Goal: Communication & Community: Ask a question

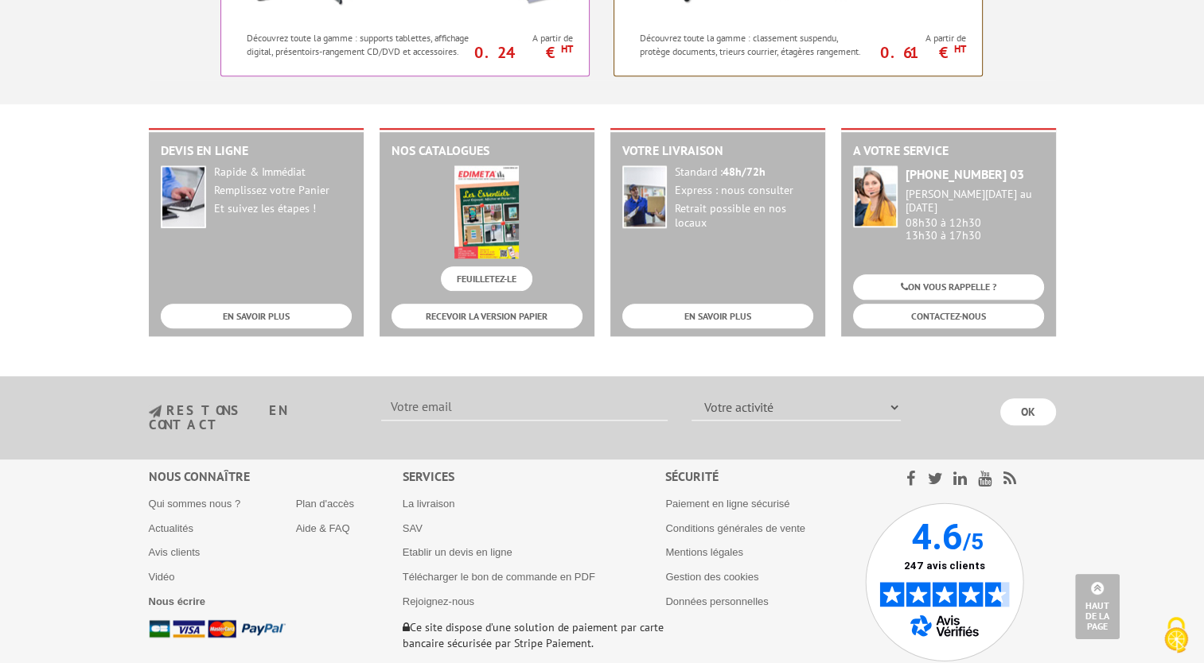
scroll to position [1679, 0]
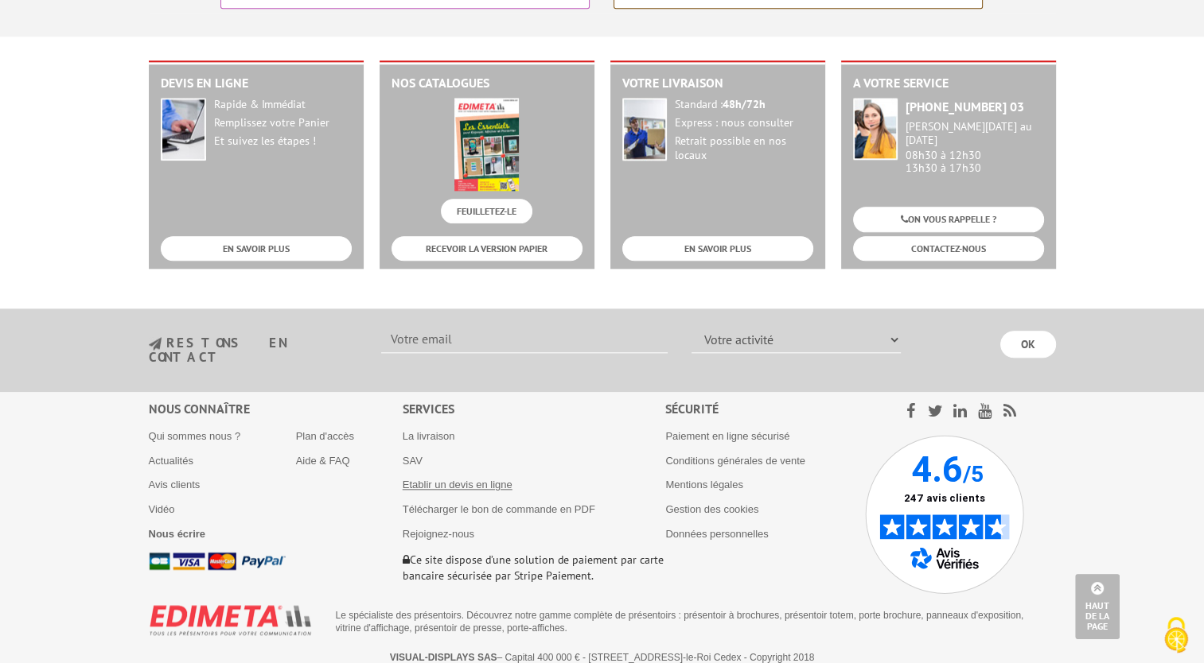
click at [411, 479] on link "Etablir un devis en ligne" at bounding box center [458, 485] width 110 height 12
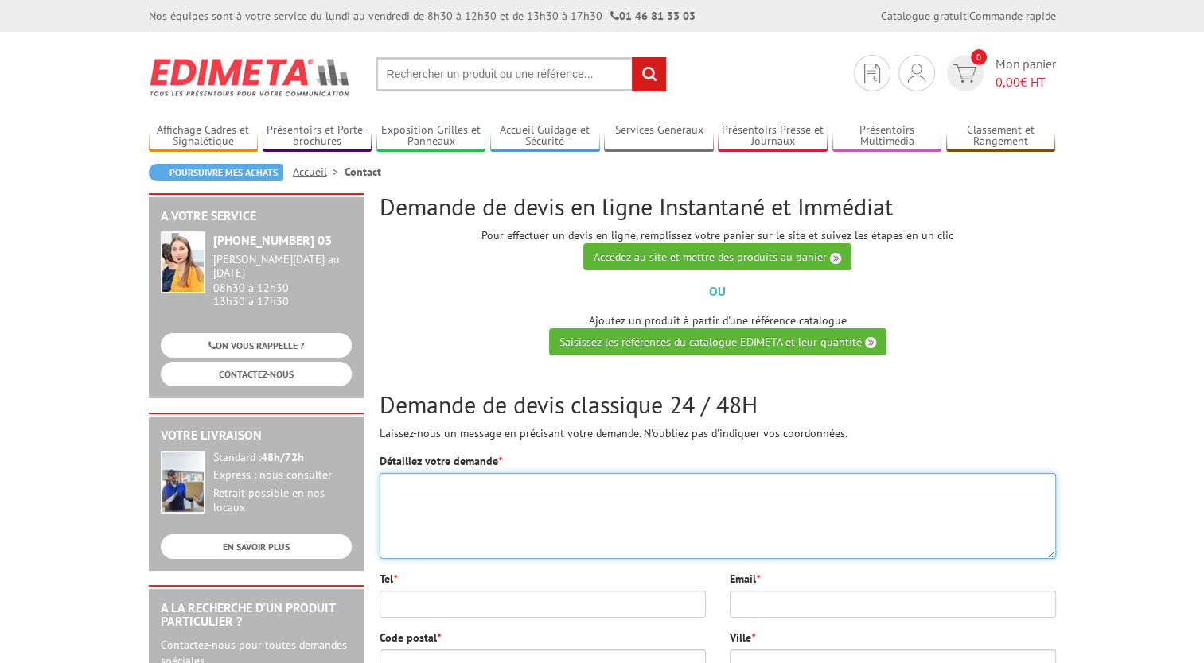
click at [455, 510] on textarea "Détaillez votre demande *" at bounding box center [717, 516] width 676 height 86
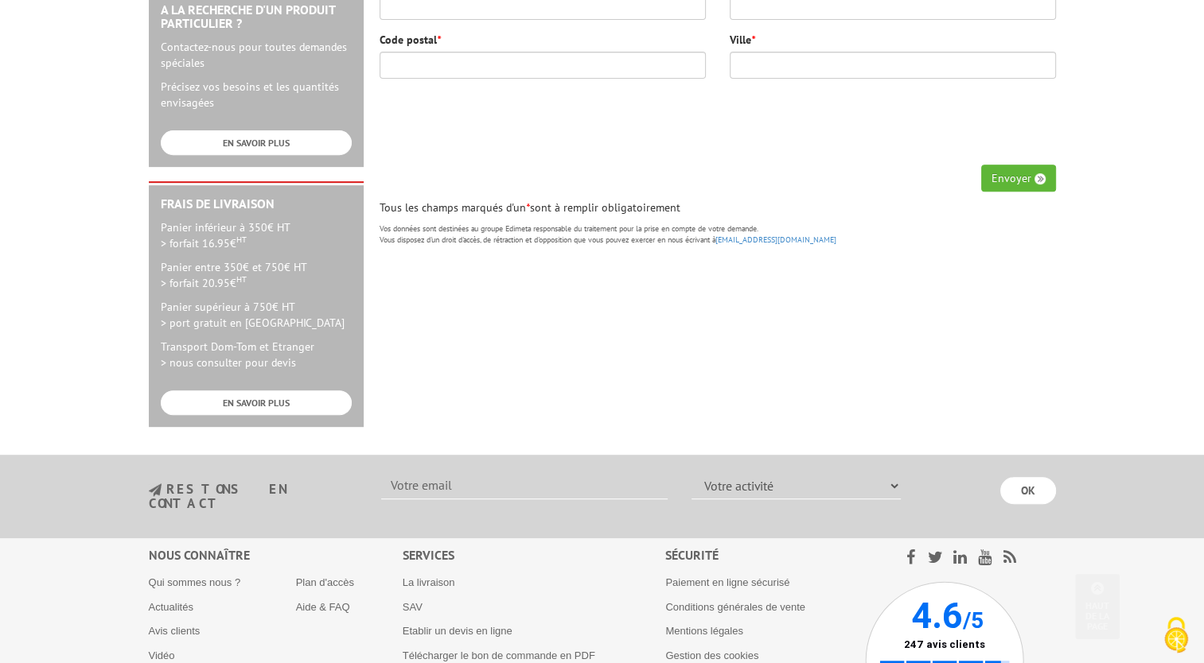
scroll to position [731, 0]
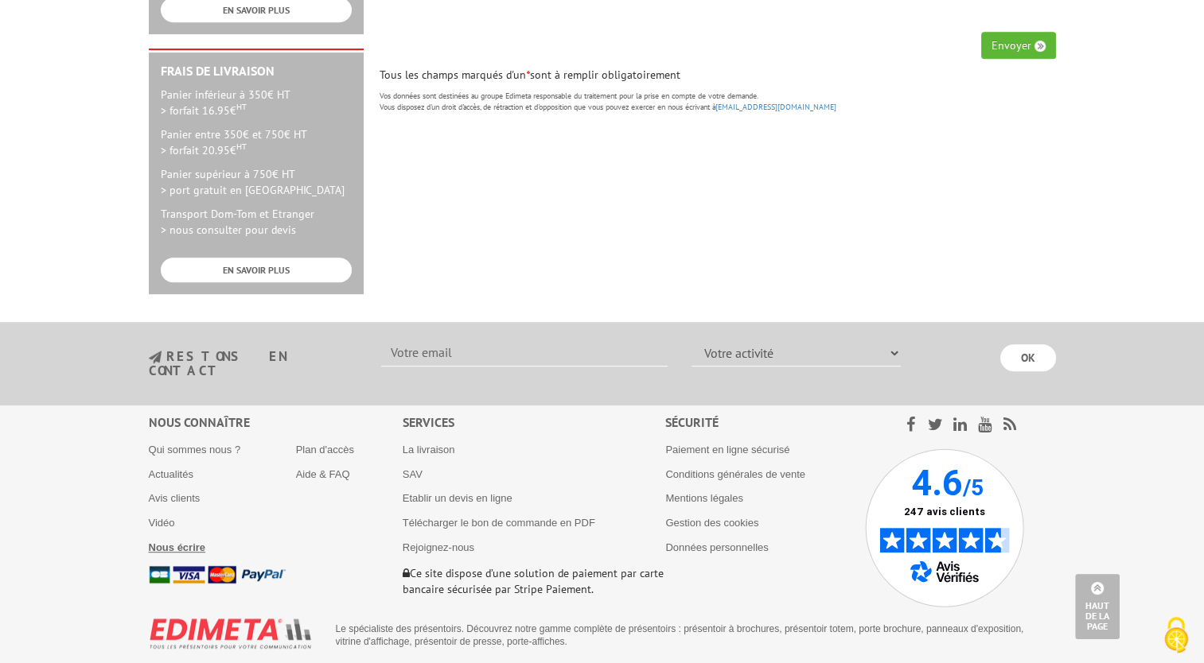
type textarea "Bonjour Je vous contacte"
click at [195, 542] on b "Nous écrire" at bounding box center [177, 548] width 57 height 12
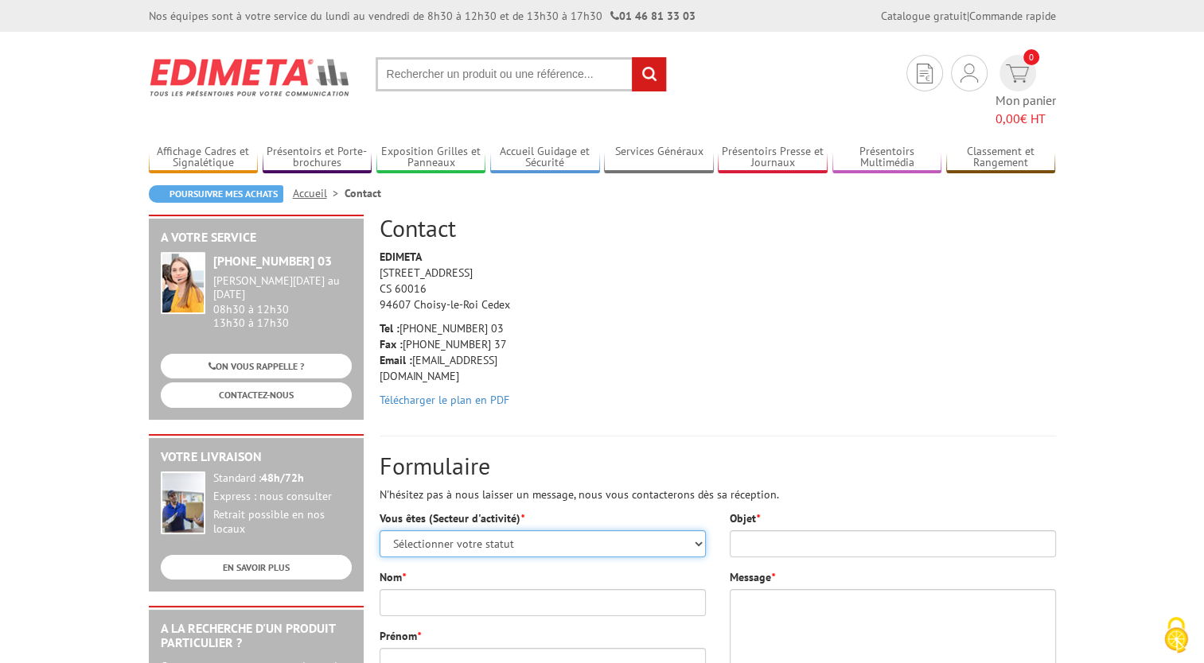
click at [640, 531] on select "Sélectionner votre statut Administrations et collectivités Magasins et commerce…" at bounding box center [542, 544] width 326 height 27
select select "878"
click at [379, 531] on select "Sélectionner votre statut Administrations et collectivités Magasins et commerce…" at bounding box center [542, 544] width 326 height 27
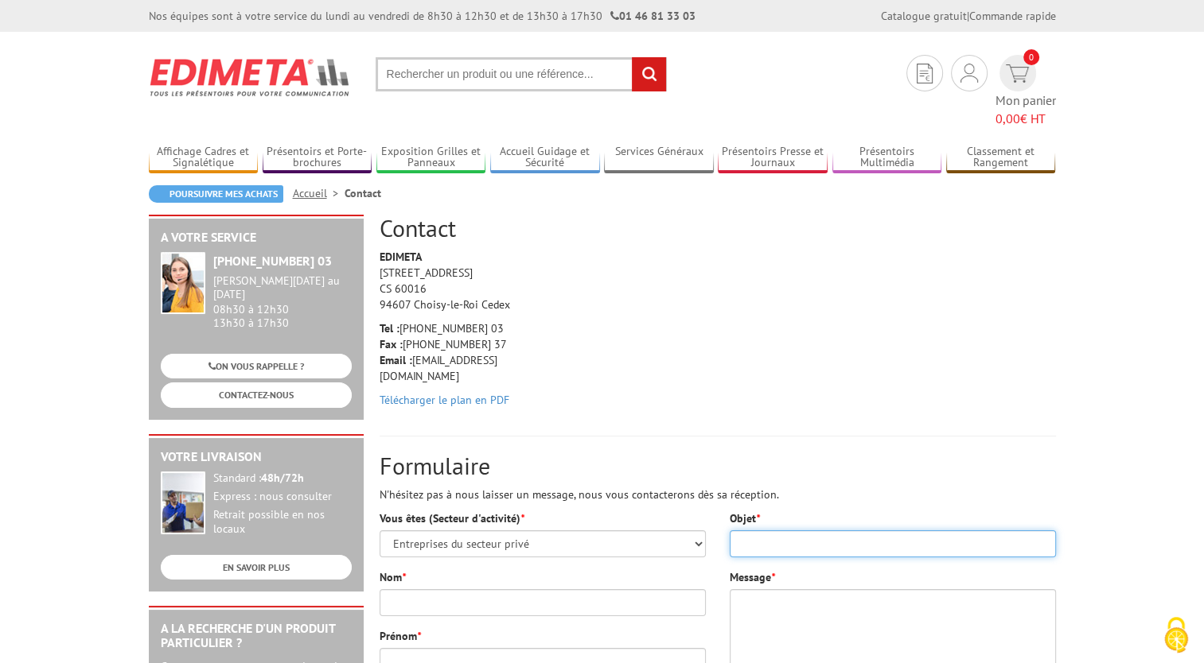
click at [806, 531] on input "Objet *" at bounding box center [892, 544] width 326 height 27
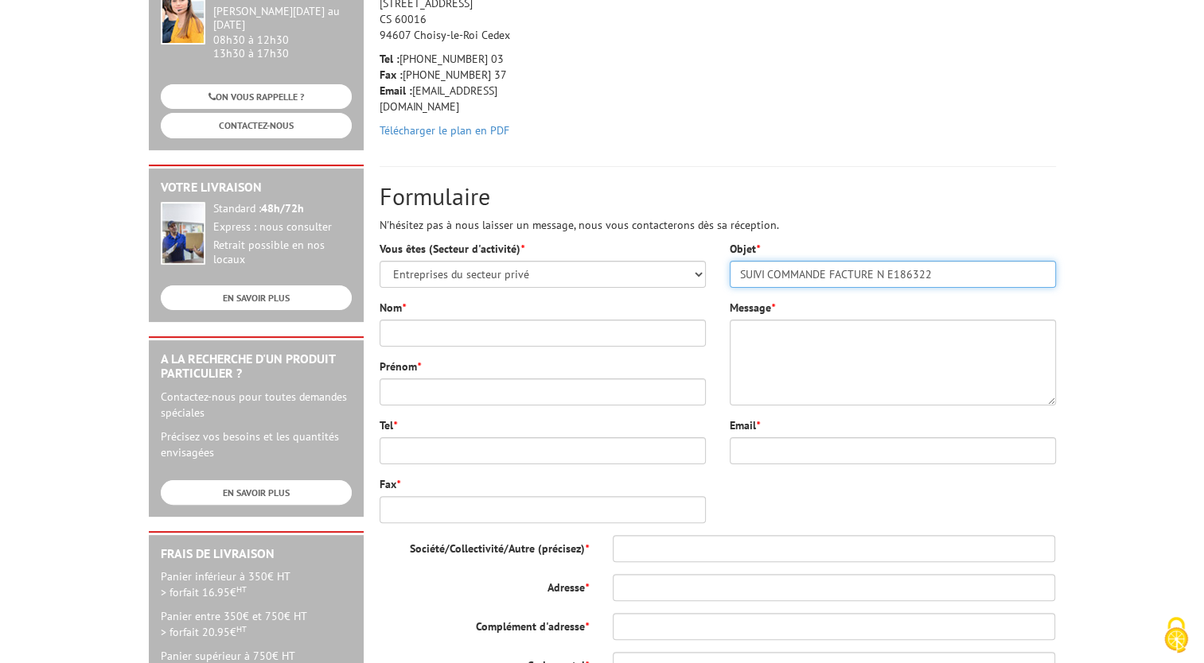
scroll to position [301, 0]
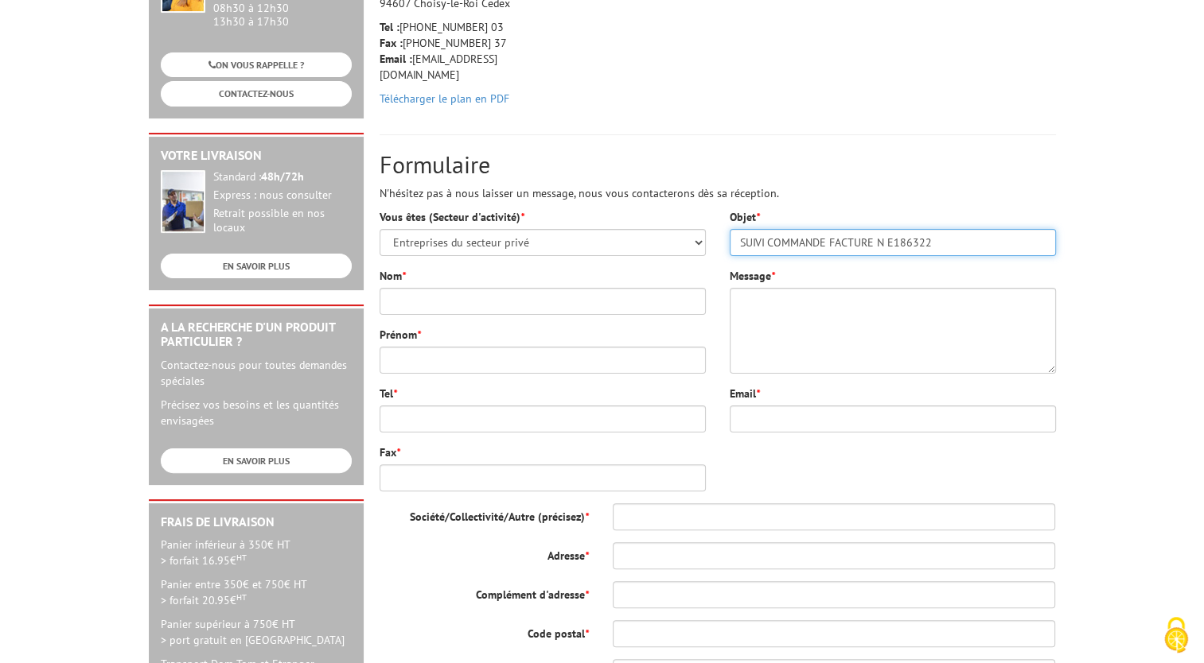
type input "SUIVI COMMANDE FACTURE N E186322"
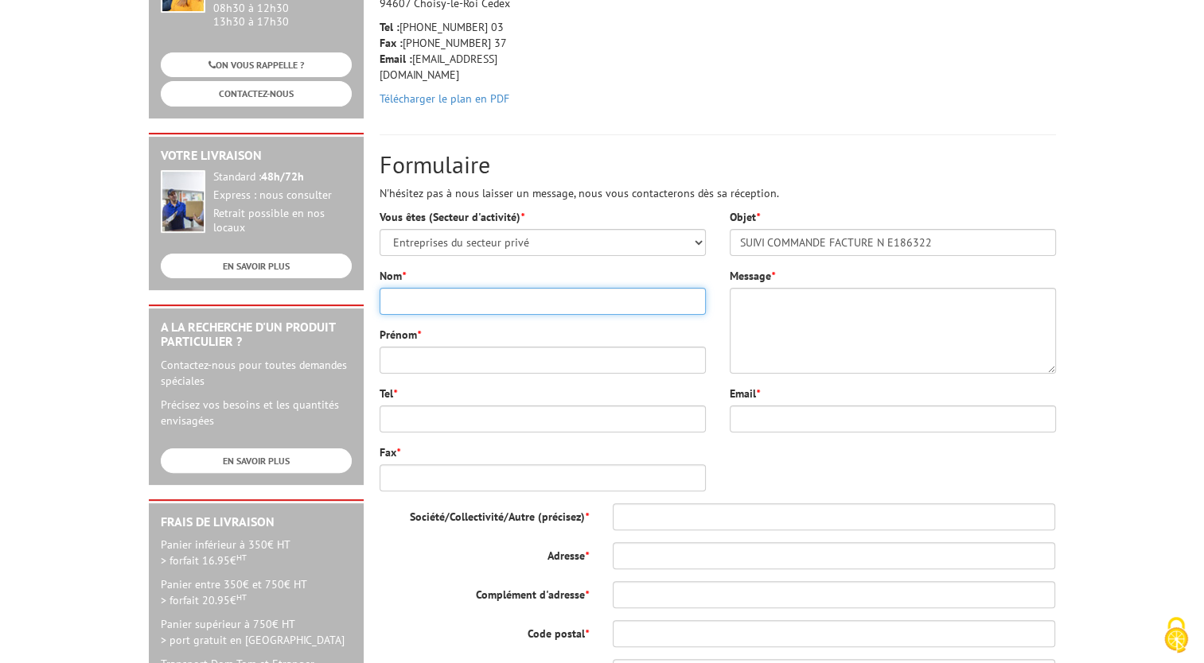
click at [482, 288] on input "Nom *" at bounding box center [542, 301] width 326 height 27
type input "THOMAS"
type input "Emmanuel THOMAS"
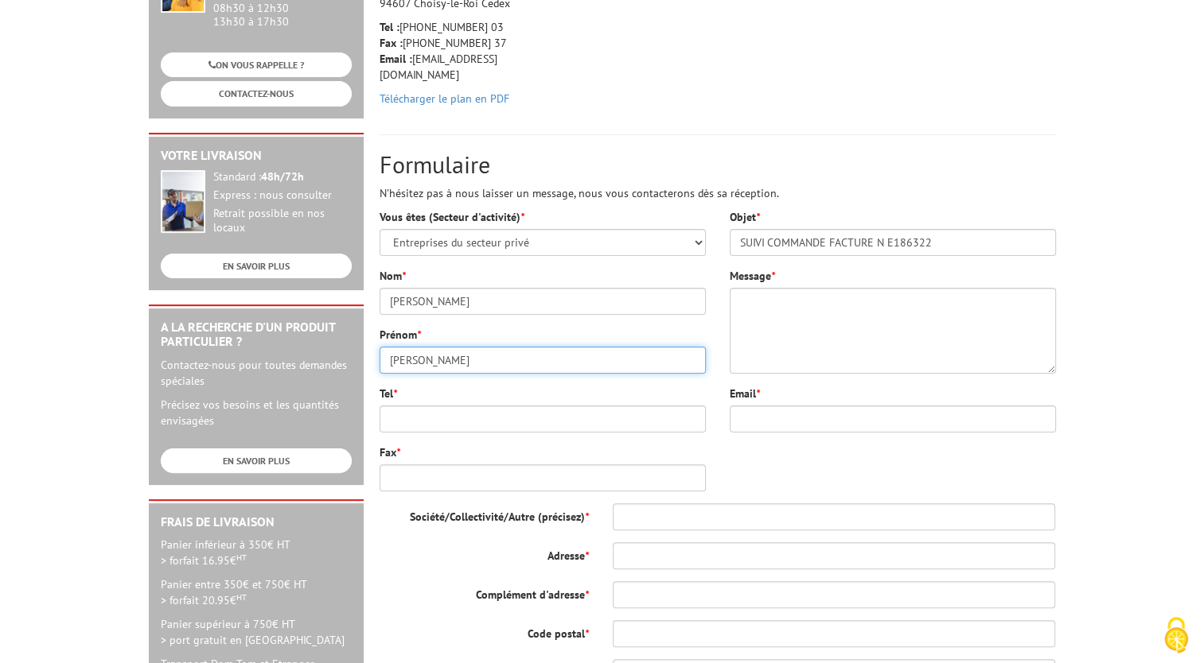
type input "emmanuel@immotauxfinancementconseil.com"
type input "82529087700018"
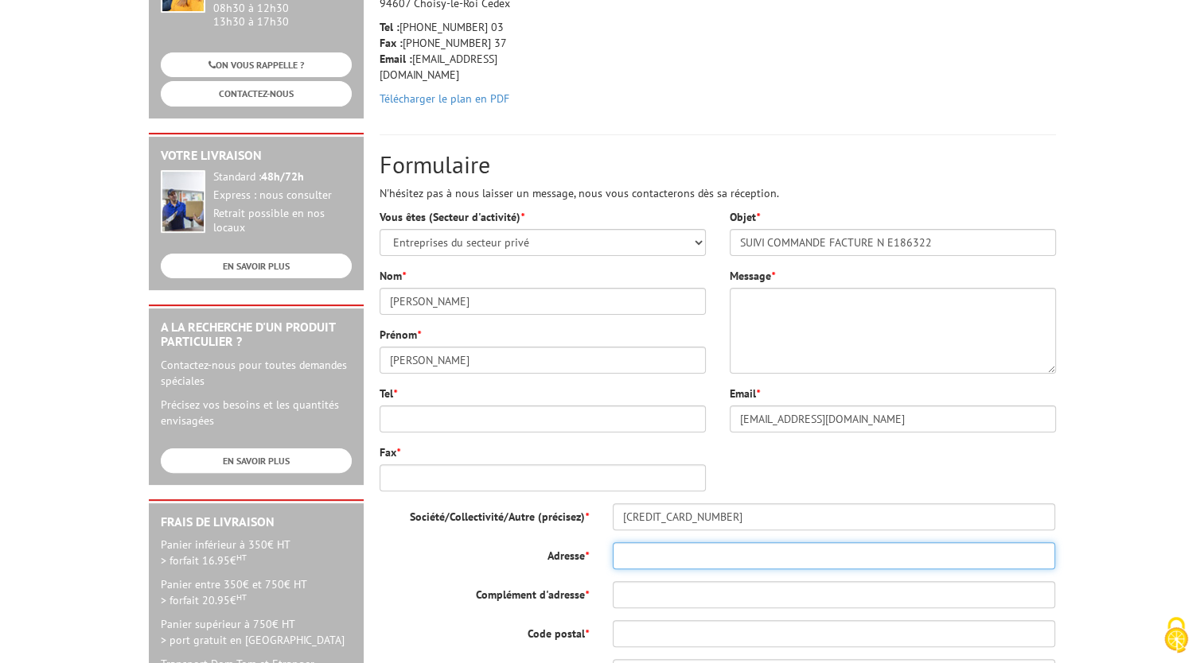
type input "2 Impasse Pierre Loti, 56100 Lorient, France"
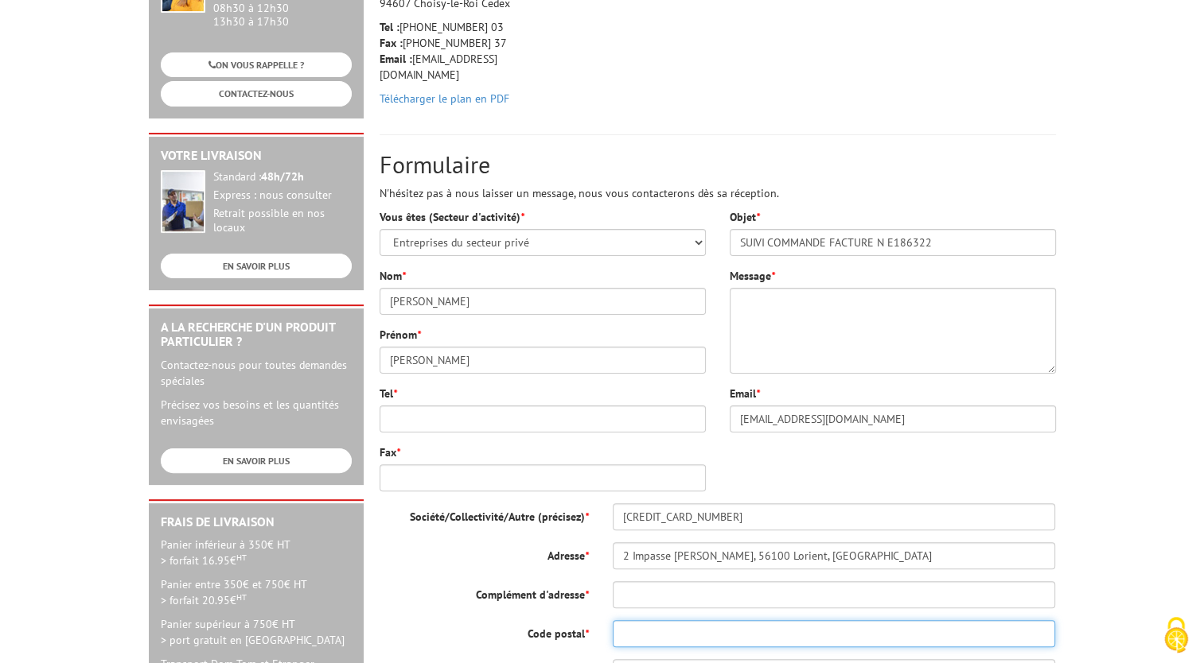
type input "56100"
type input "Lorient, Morbihan"
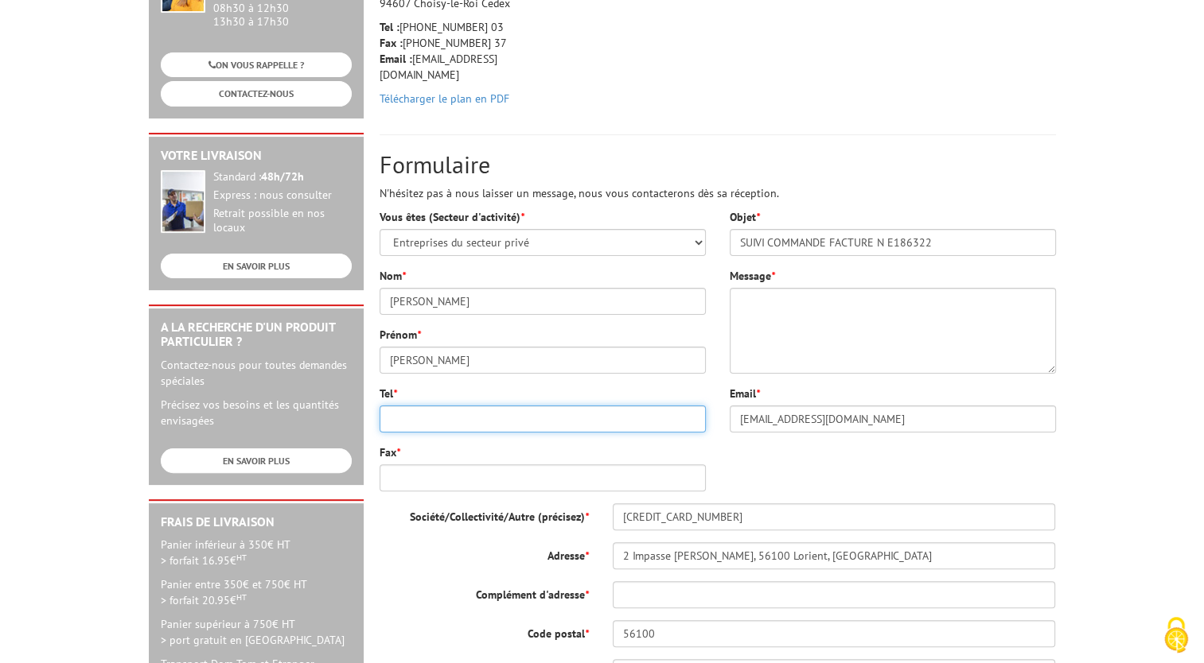
click at [471, 406] on input "Tel *" at bounding box center [542, 419] width 326 height 27
type input "0768288517"
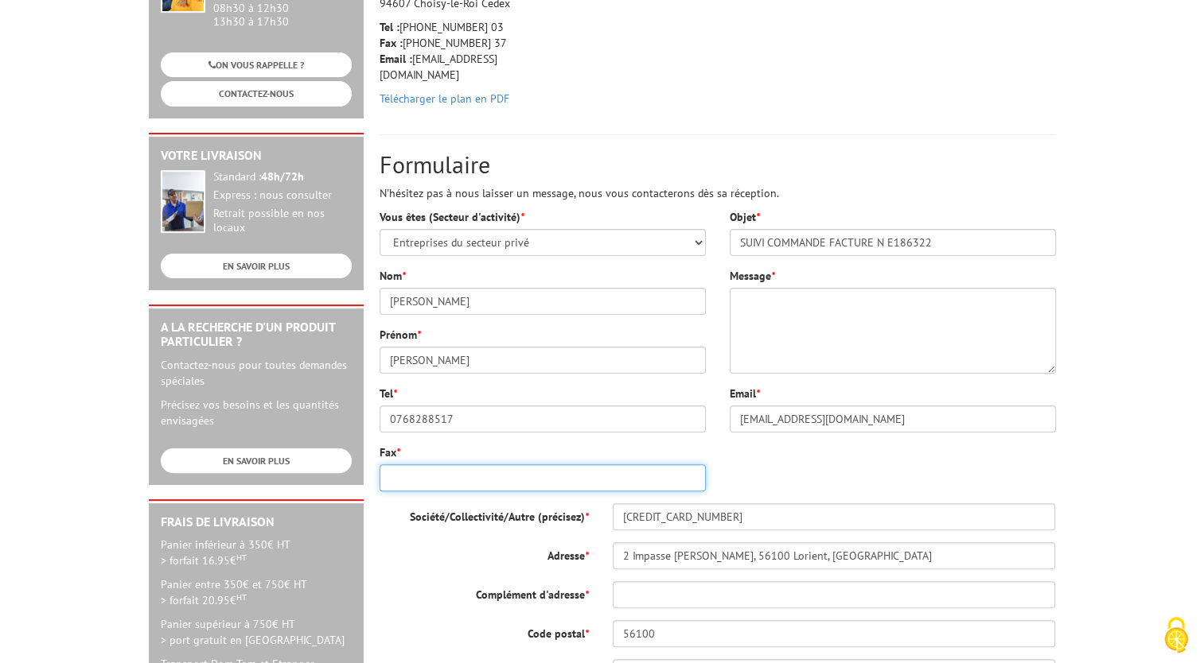
click at [595, 466] on input "Fax *" at bounding box center [542, 478] width 326 height 27
type input "000000000"
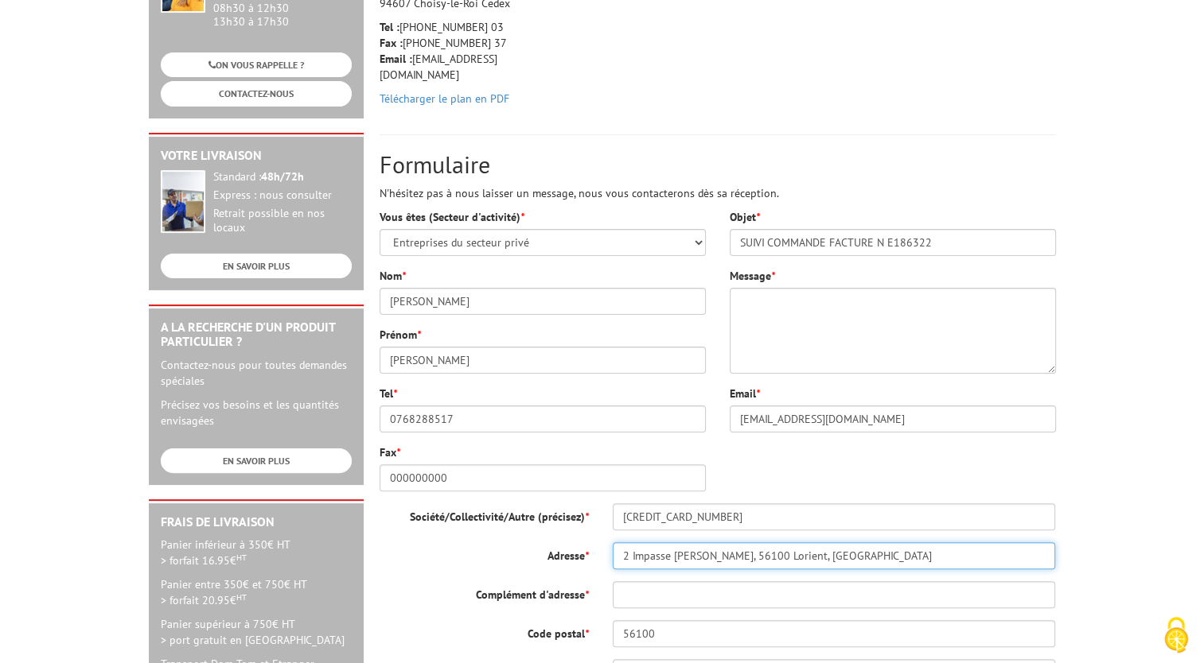
drag, startPoint x: 853, startPoint y: 530, endPoint x: 593, endPoint y: 526, distance: 260.2
click at [593, 543] on div "Adresse * 2 Impasse Pierre Loti, 56100 Lorient, France" at bounding box center [718, 556] width 700 height 27
type input "10 BOULEVARD MARECHAL JOSEPH JOFFRE"
type input "56100 LORIENT"
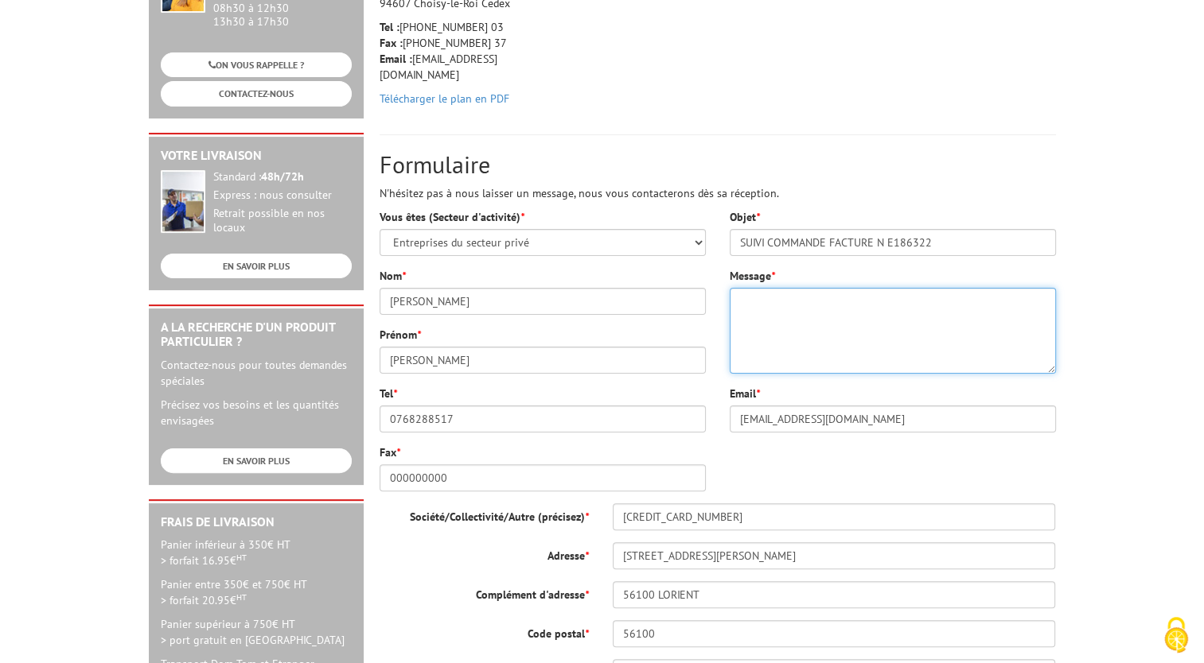
click at [840, 310] on textarea "Message *" at bounding box center [892, 331] width 326 height 86
click at [858, 326] on textarea "Bonjour Je vous ai commandé un porte affiche avec 4ressorts et il apparait que …" at bounding box center [892, 331] width 326 height 86
click at [998, 330] on textarea "Bonjour Je vous ai commandé un porte affiche avec 4ressorts et il apparait que …" at bounding box center [892, 331] width 326 height 86
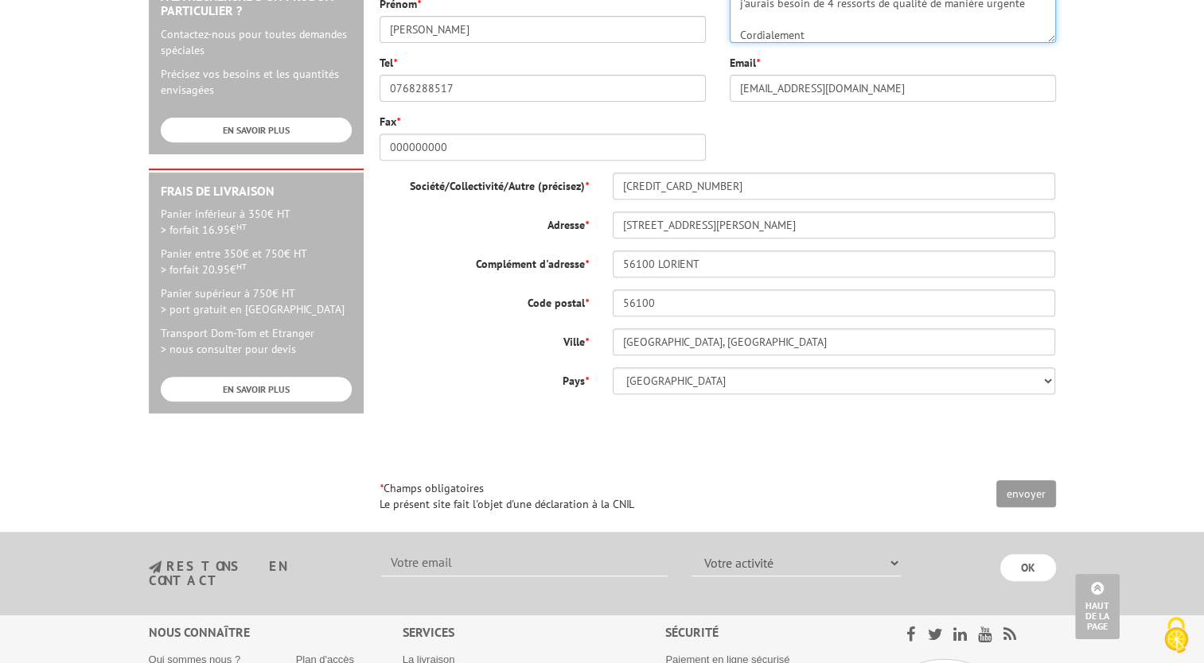
scroll to position [631, 0]
type textarea "Bonjour Je vous ai commandé un porte affiche avec 4ressorts et il apparait que …"
click at [1004, 482] on input "envoyer" at bounding box center [1026, 495] width 60 height 27
